Goal: Transaction & Acquisition: Purchase product/service

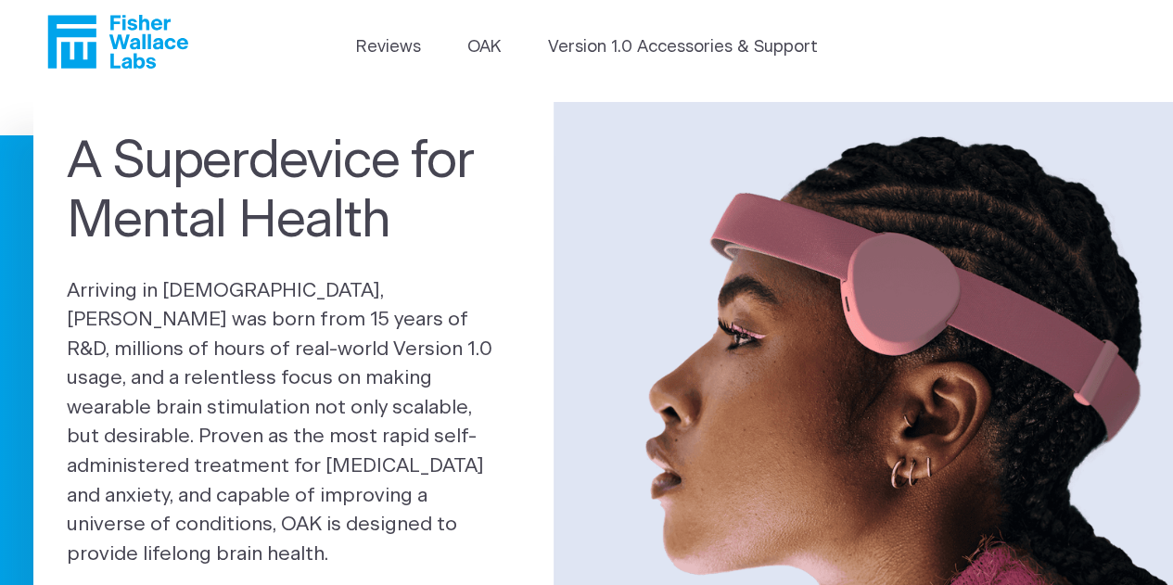
scroll to position [17, 0]
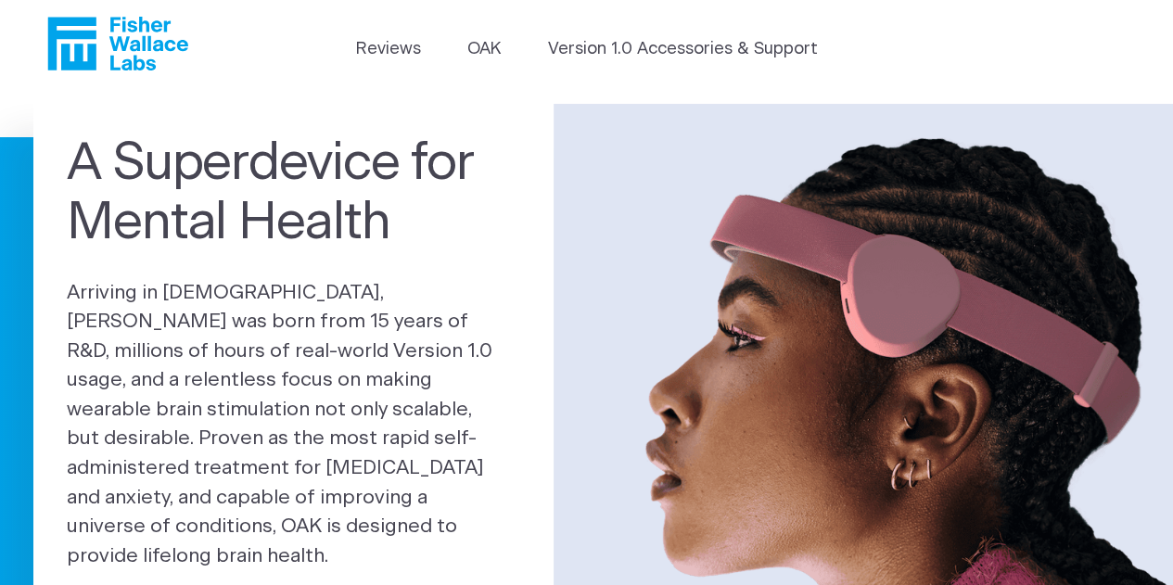
click at [139, 526] on p "Arriving in 2025, OAK was born from 15 years of R&D, millions of hours of real-…" at bounding box center [293, 424] width 453 height 293
click at [169, 488] on p "Arriving in 2025, OAK was born from 15 years of R&D, millions of hours of real-…" at bounding box center [293, 424] width 453 height 293
click at [589, 48] on link "Version 1.0 Accessories & Support" at bounding box center [683, 49] width 270 height 25
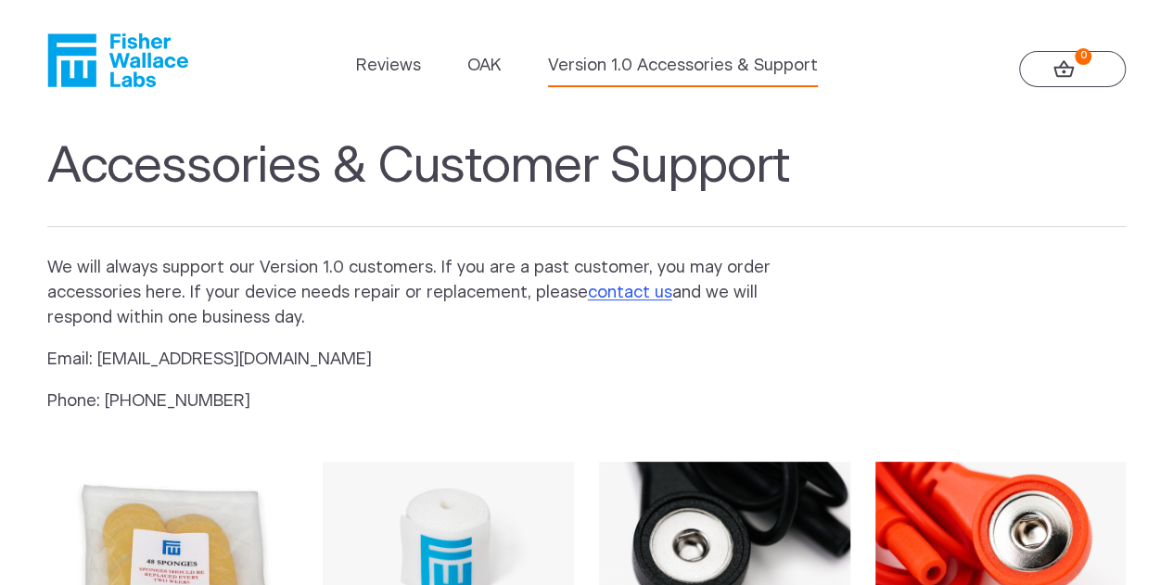
click at [122, 523] on img at bounding box center [172, 587] width 251 height 251
click at [486, 81] on li "OAK" at bounding box center [483, 70] width 33 height 33
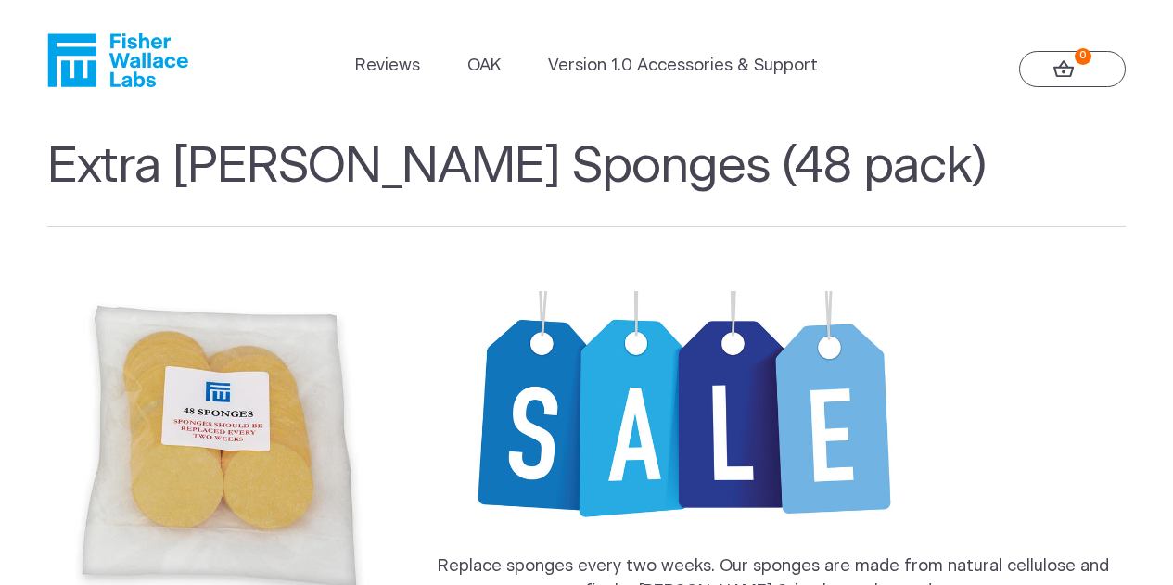
click at [144, 503] on img at bounding box center [219, 446] width 344 height 344
